Goal: Task Accomplishment & Management: Complete application form

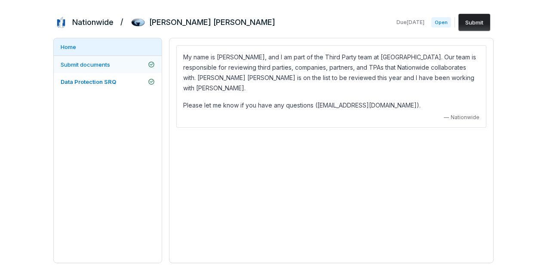
click at [86, 67] on span "Submit documents" at bounding box center [85, 64] width 49 height 7
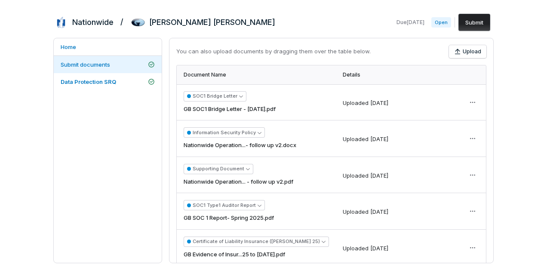
scroll to position [236, 0]
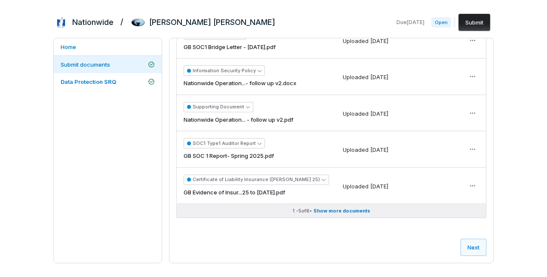
click at [343, 211] on span "Show more documents" at bounding box center [342, 211] width 57 height 6
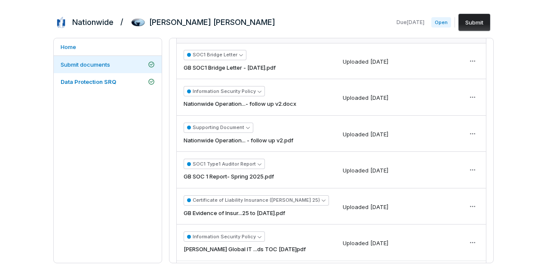
scroll to position [193, 0]
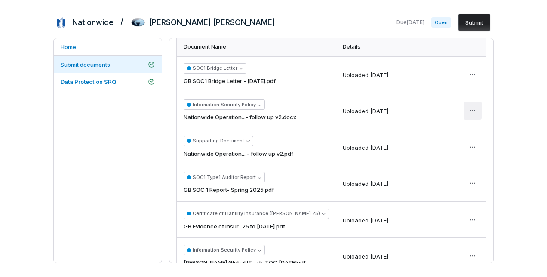
click at [467, 119] on html "Nationwide / [PERSON_NAME] [PERSON_NAME] Due [DATE] Open Submit Home Submit doc…" at bounding box center [273, 138] width 547 height 277
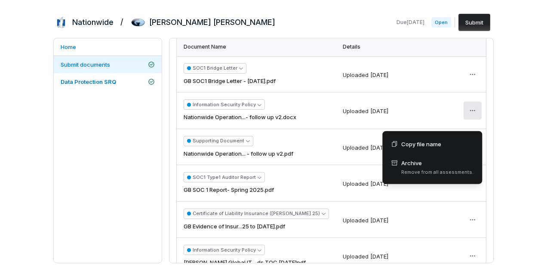
click at [285, 112] on html "Nationwide / [PERSON_NAME] [PERSON_NAME] Due [DATE] Open Submit Home Submit doc…" at bounding box center [273, 138] width 547 height 277
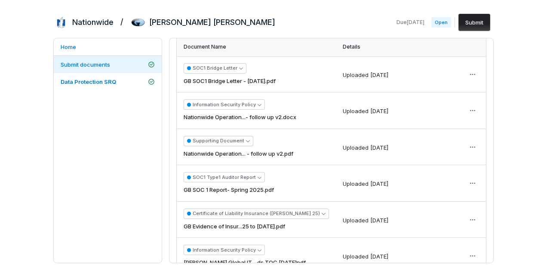
click at [343, 116] on div "Uploaded [DATE]" at bounding box center [366, 111] width 46 height 9
click at [336, 128] on td "Uploaded [DATE]" at bounding box center [397, 111] width 123 height 37
drag, startPoint x: 354, startPoint y: 123, endPoint x: 360, endPoint y: 122, distance: 6.1
click at [370, 116] on div "[DATE]" at bounding box center [379, 111] width 18 height 9
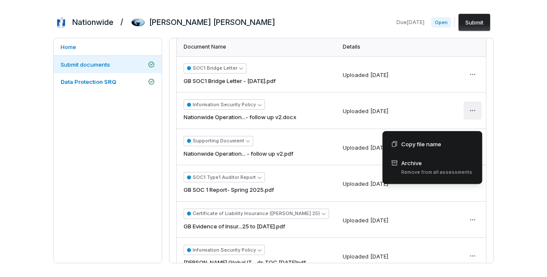
click at [465, 120] on html "Nationwide / [PERSON_NAME] [PERSON_NAME] Due [DATE] Open Submit Home Submit doc…" at bounding box center [273, 138] width 547 height 277
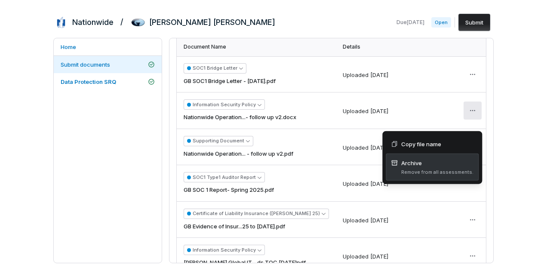
click at [408, 173] on span "Remove from all assessments." at bounding box center [437, 172] width 72 height 6
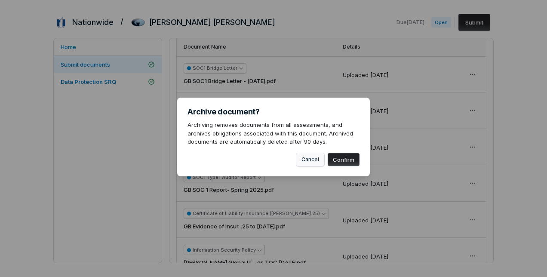
click at [305, 157] on button "Cancel" at bounding box center [310, 159] width 28 height 13
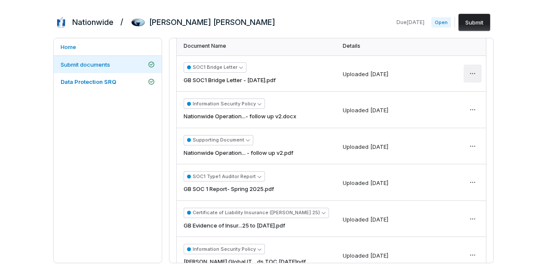
scroll to position [144, 0]
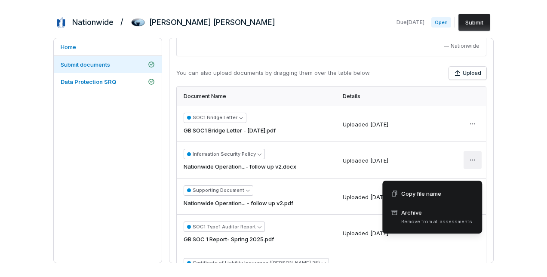
click at [466, 169] on html "Nationwide / [PERSON_NAME] [PERSON_NAME] Due [DATE] Open Submit Home Submit doc…" at bounding box center [273, 138] width 547 height 277
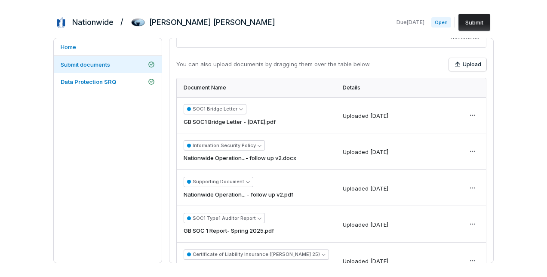
scroll to position [172, 0]
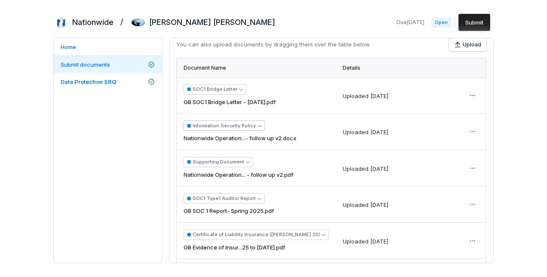
click at [258, 131] on button "Information Security Policy" at bounding box center [224, 125] width 81 height 10
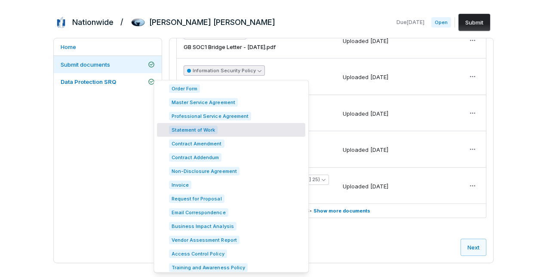
scroll to position [904, 0]
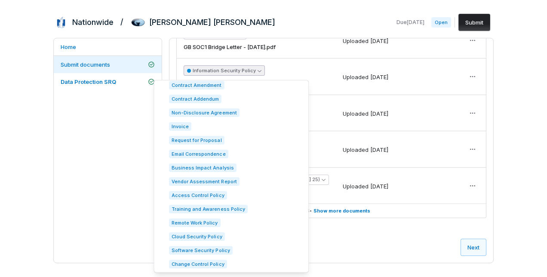
drag, startPoint x: 380, startPoint y: 244, endPoint x: 376, endPoint y: 234, distance: 10.4
click at [377, 237] on div "The following policies are required of any Assessment, as aligned to NIST CSF 2…" at bounding box center [332, 150] width 324 height 225
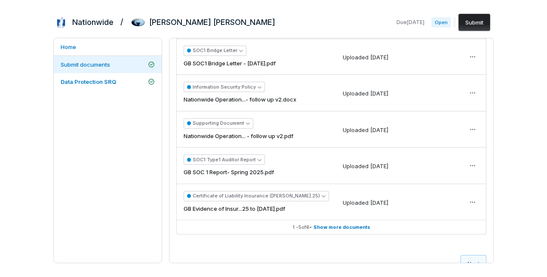
scroll to position [193, 0]
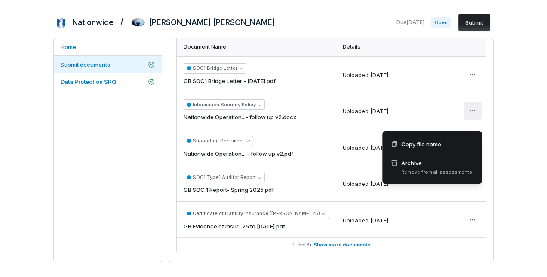
click at [467, 123] on html "Nationwide / Gallagher Bassett Due Aug 28, 2025 Open Submit Home Submit documen…" at bounding box center [273, 138] width 547 height 277
click at [332, 115] on html "Nationwide / Gallagher Bassett Due Aug 28, 2025 Open Submit Home Submit documen…" at bounding box center [273, 138] width 547 height 277
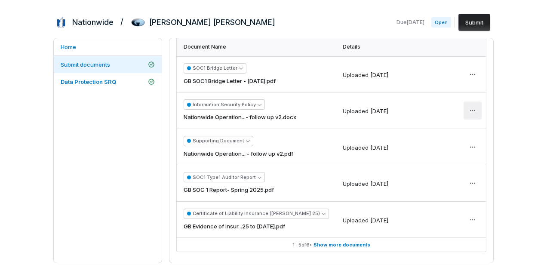
click at [472, 118] on html "Nationwide / Gallagher Bassett Due Aug 28, 2025 Open Submit Home Submit documen…" at bounding box center [273, 138] width 547 height 277
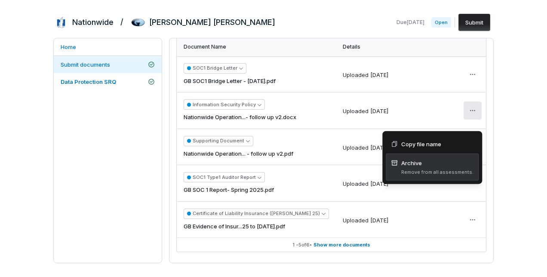
click at [417, 168] on span "Archive Remove from all assessments." at bounding box center [432, 167] width 83 height 17
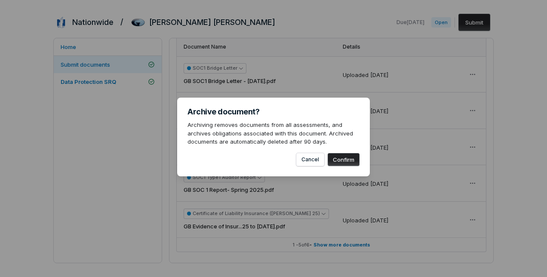
click at [351, 162] on button "Confirm" at bounding box center [344, 159] width 32 height 13
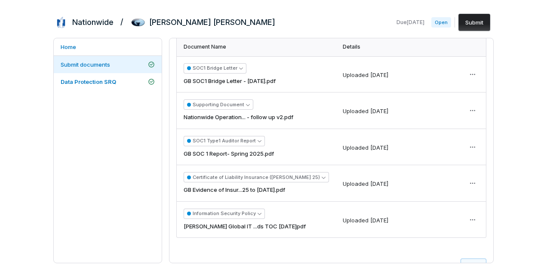
click at [465, 20] on button "Submit" at bounding box center [475, 22] width 32 height 17
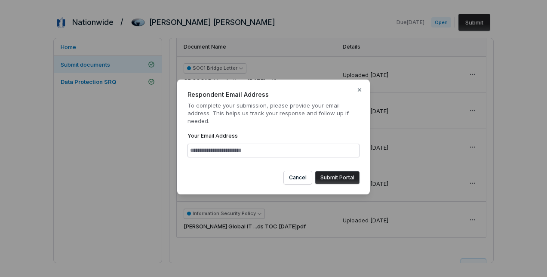
click at [215, 151] on input "Your Email Address" at bounding box center [274, 151] width 172 height 14
type input "**********"
click at [333, 177] on button "Submit Portal" at bounding box center [337, 177] width 44 height 13
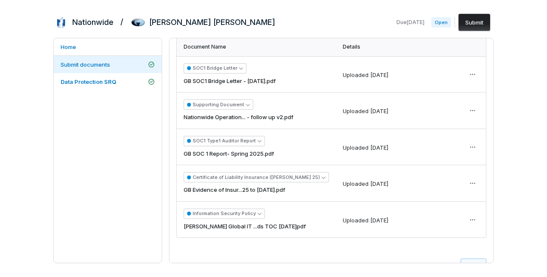
scroll to position [0, 0]
